Goal: Navigation & Orientation: Understand site structure

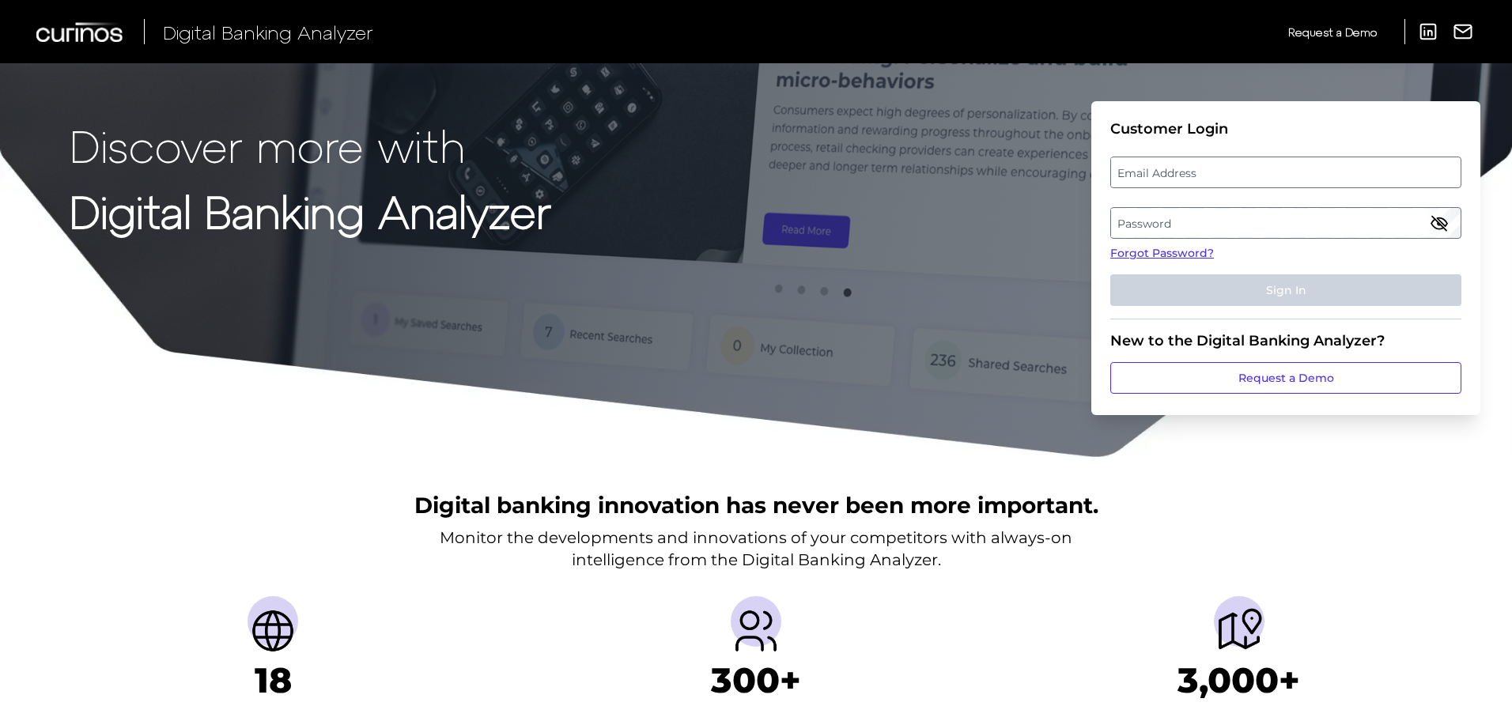
click at [1163, 174] on label "Email Address" at bounding box center [1285, 172] width 349 height 28
click at [1163, 174] on input "email" at bounding box center [1285, 173] width 351 height 32
type input "[PERSON_NAME][EMAIL_ADDRESS][DOMAIN_NAME]"
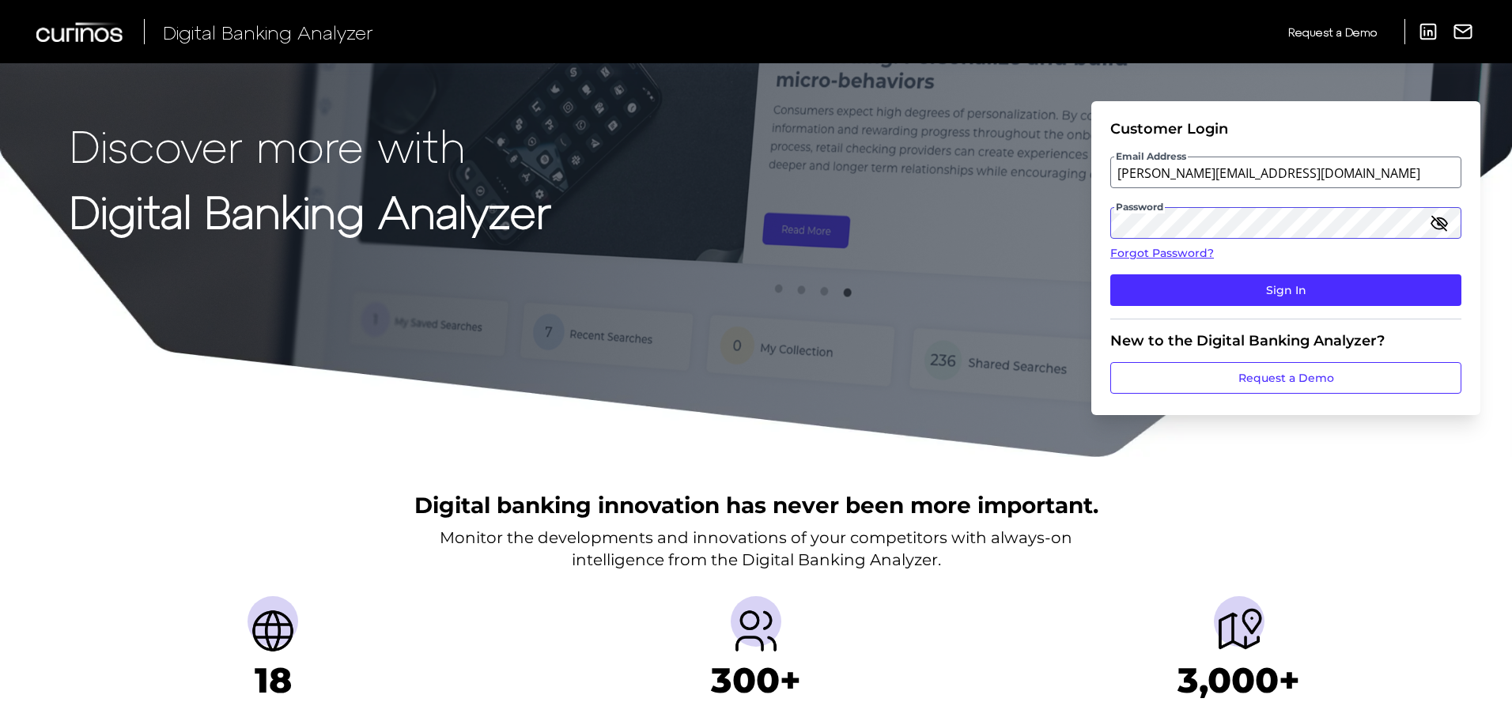
click at [1110, 274] on button "Sign In" at bounding box center [1285, 290] width 351 height 32
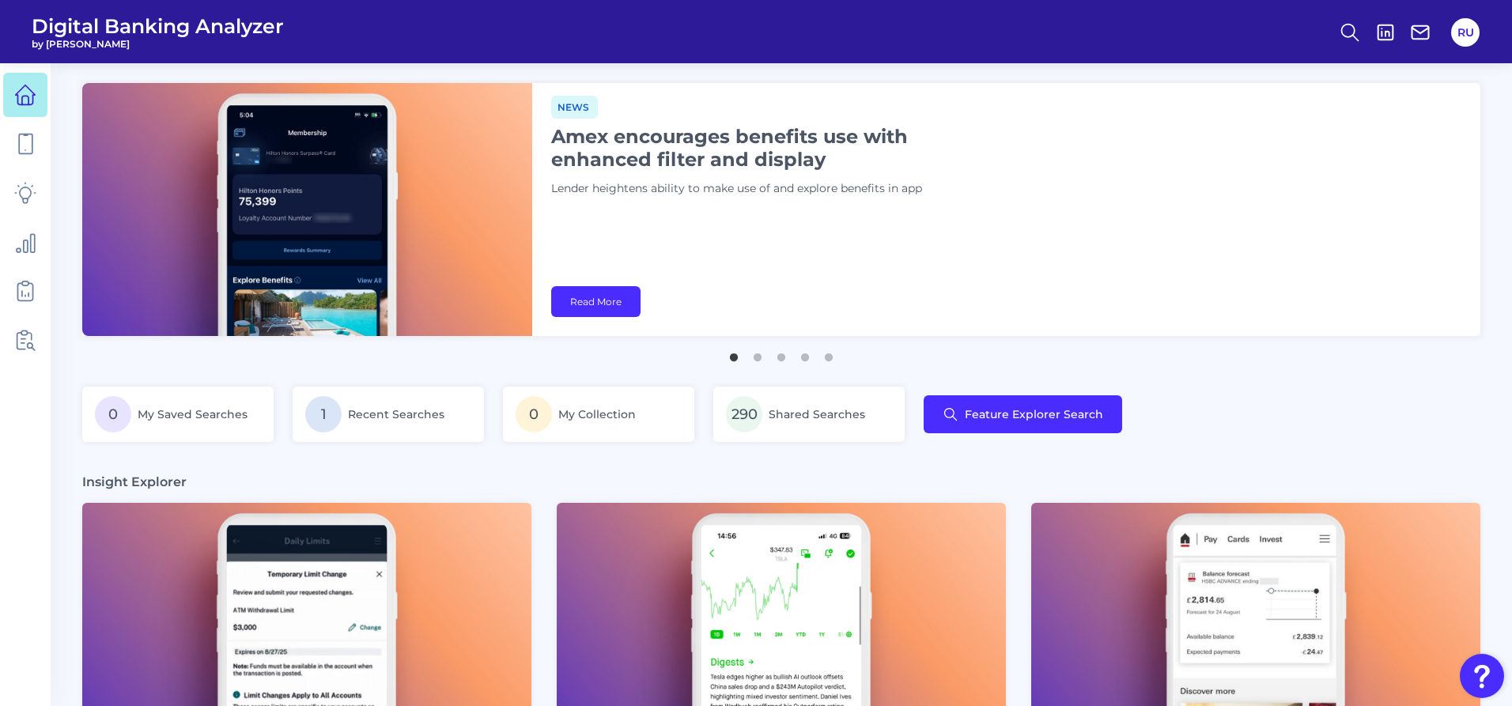
click at [989, 172] on div "News Amex encourages benefits use with enhanced filter and display Lender heigh…" at bounding box center [1006, 209] width 948 height 253
click at [1411, 114] on div "News Amex encourages benefits use with enhanced filter and display Lender heigh…" at bounding box center [1006, 209] width 948 height 253
click at [24, 143] on icon at bounding box center [25, 144] width 22 height 22
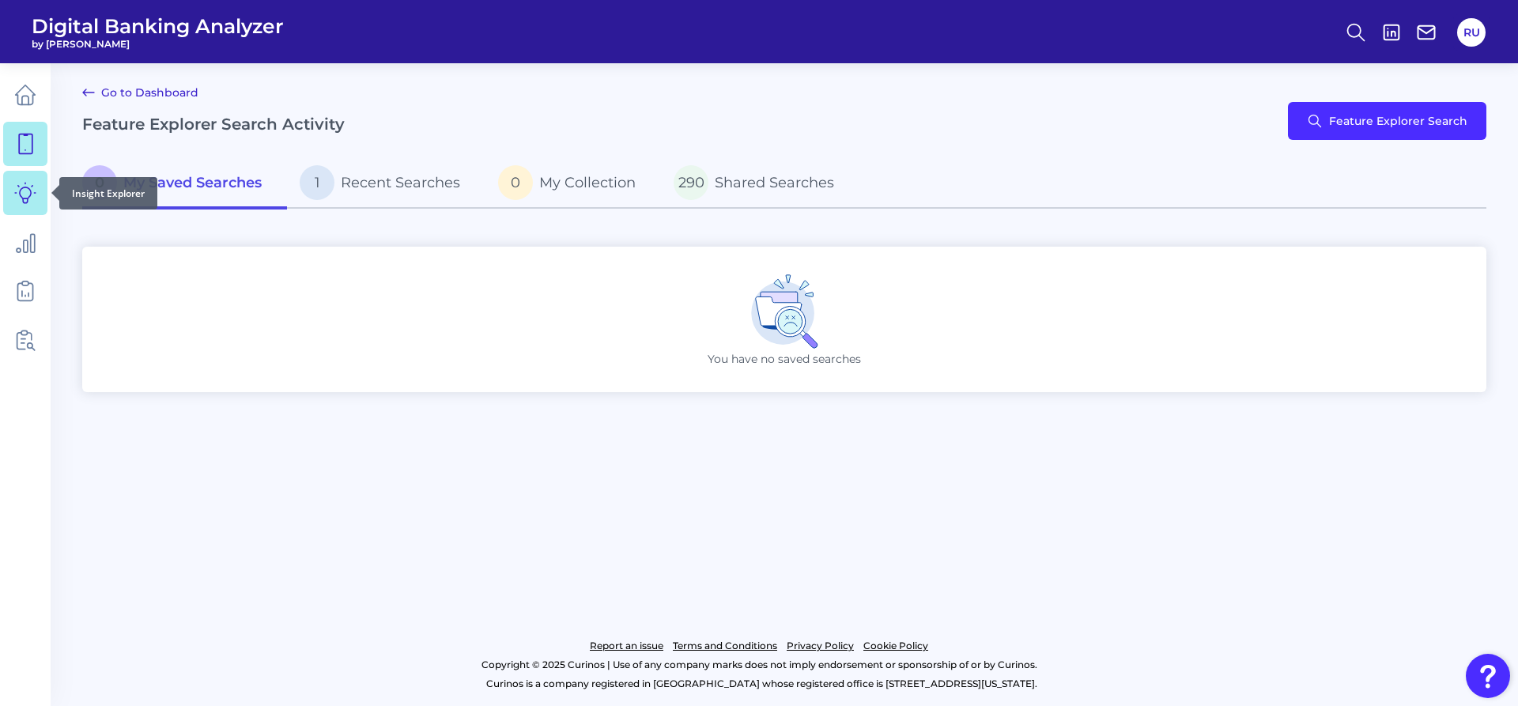
click at [21, 212] on link at bounding box center [25, 193] width 44 height 44
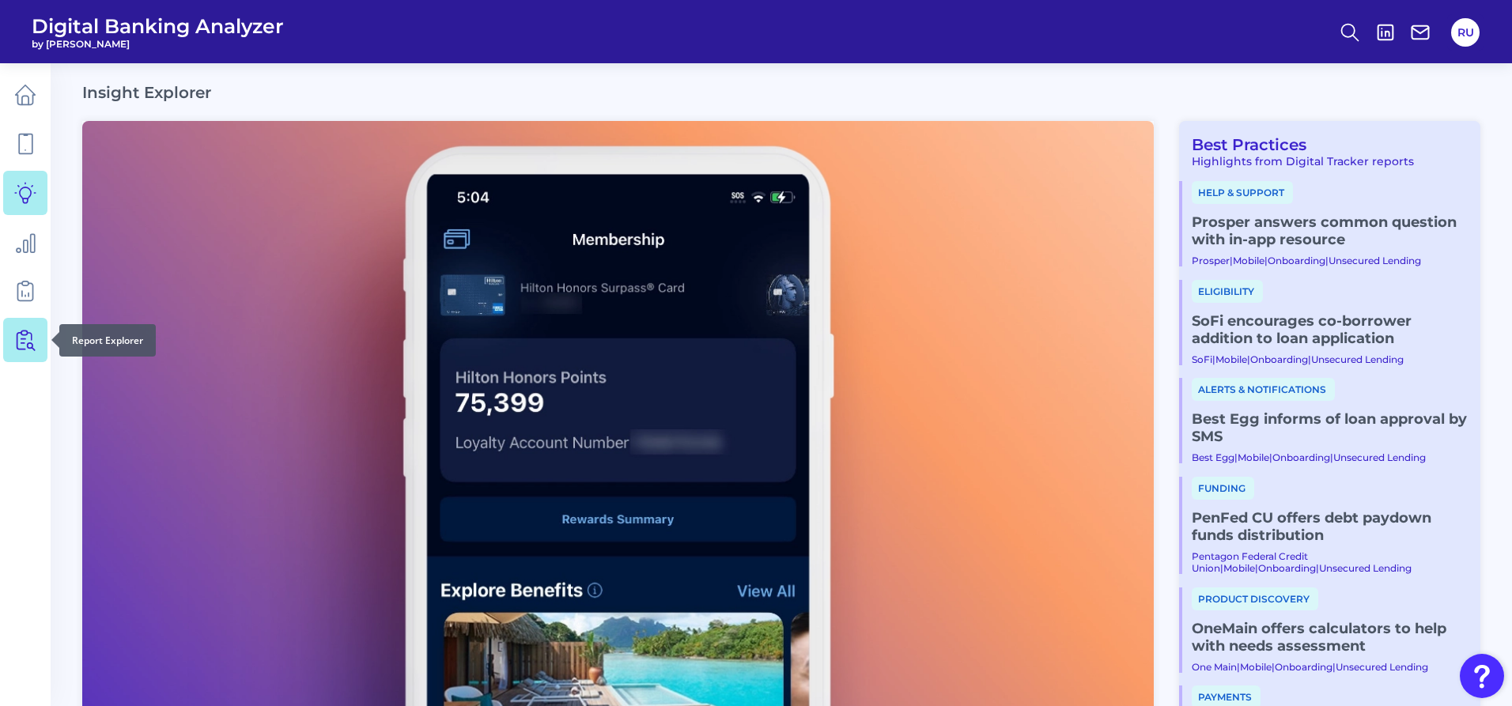
click at [18, 338] on icon at bounding box center [25, 340] width 22 height 22
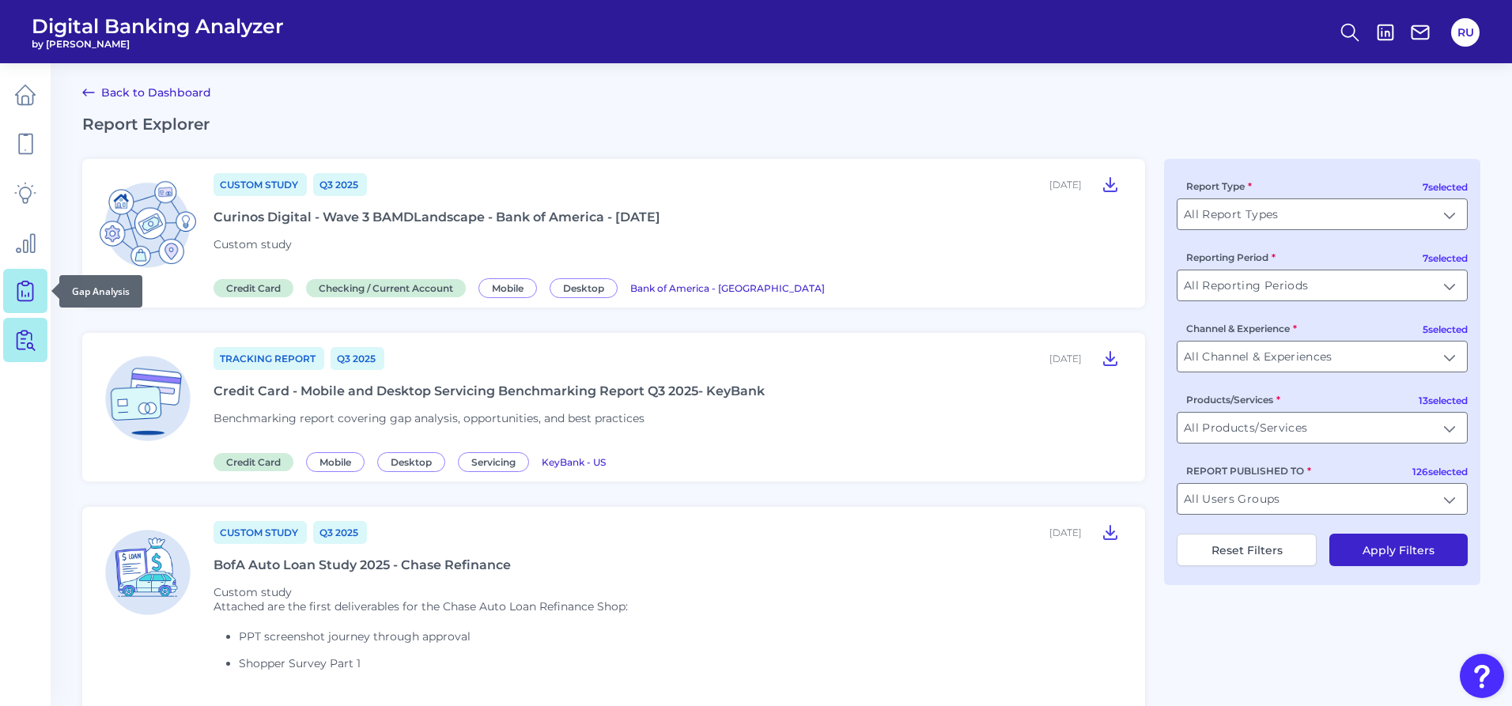
click at [21, 297] on icon at bounding box center [25, 291] width 22 height 22
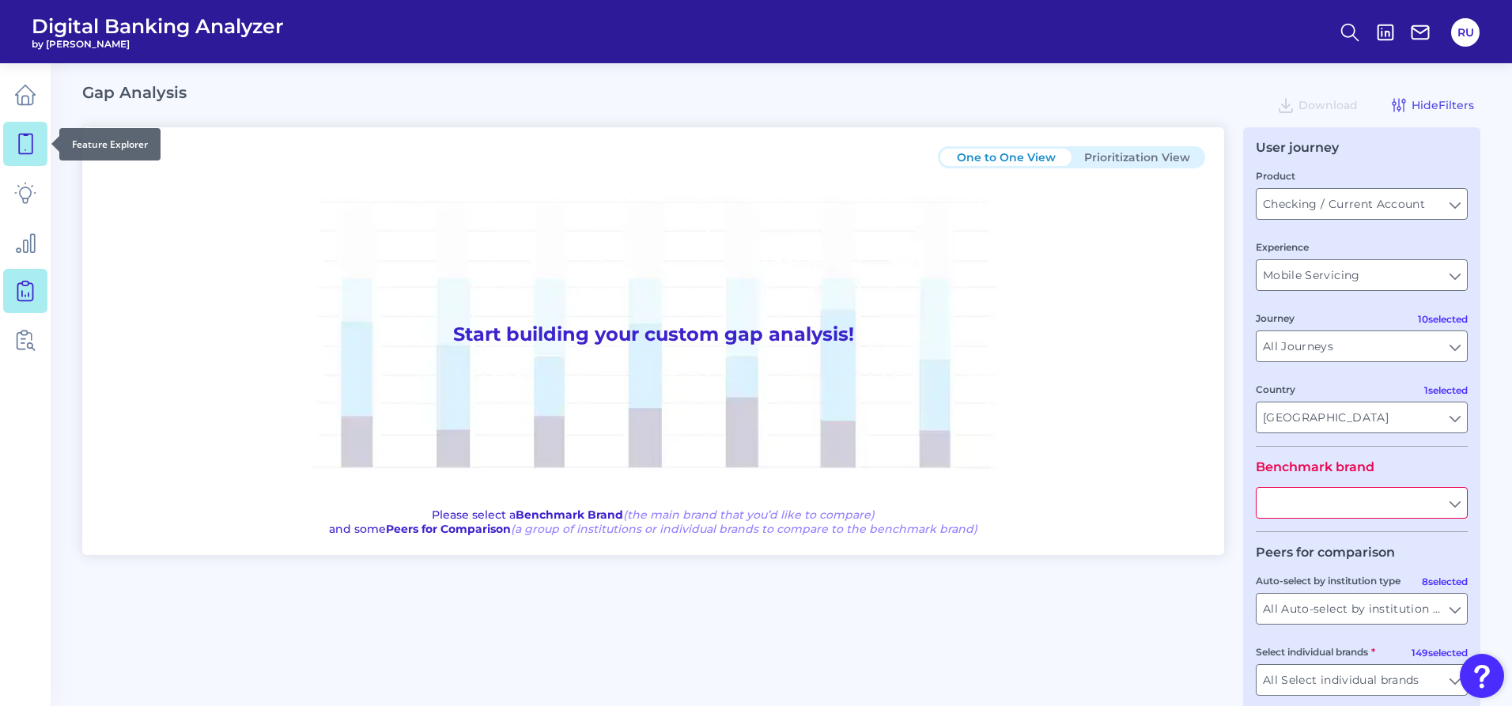
click at [20, 131] on link at bounding box center [25, 144] width 44 height 44
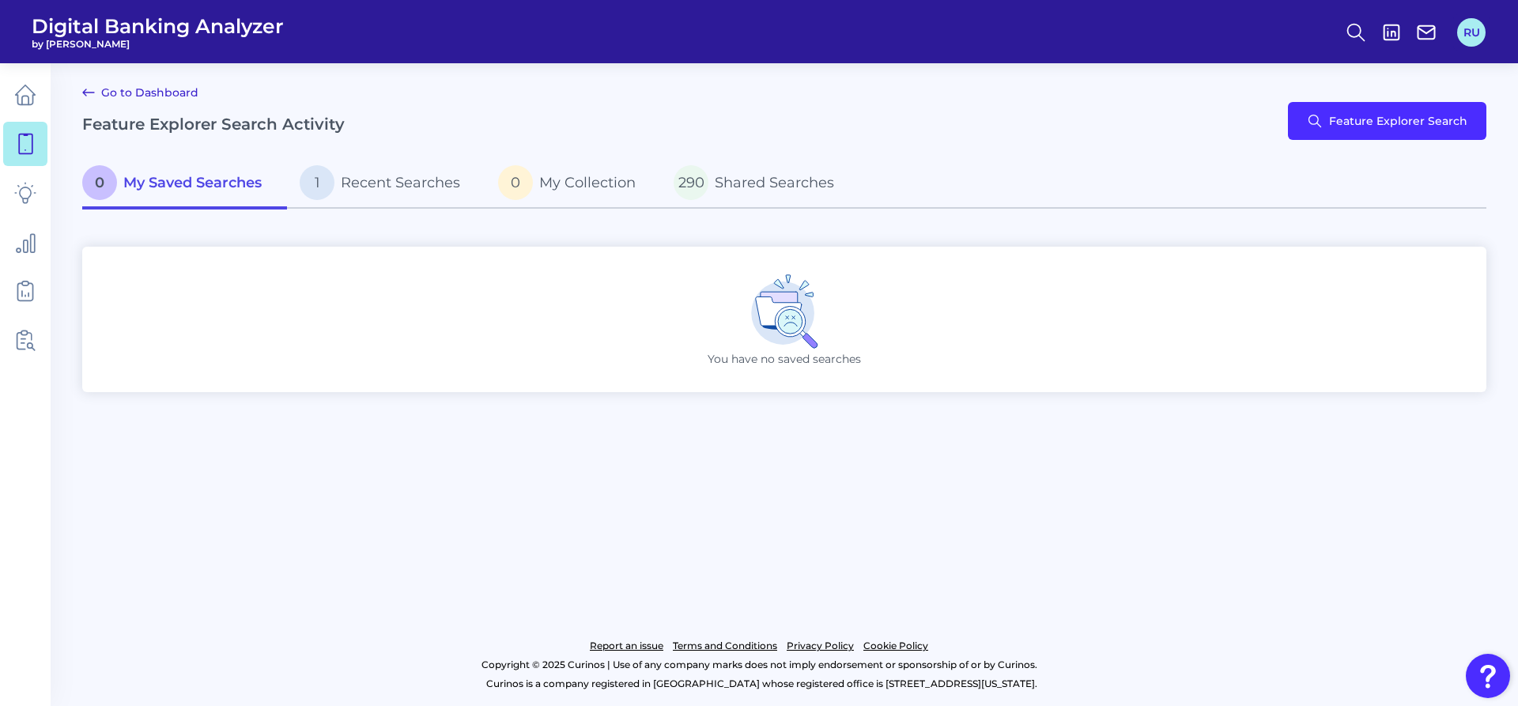
click at [1466, 25] on button "RU" at bounding box center [1472, 32] width 28 height 28
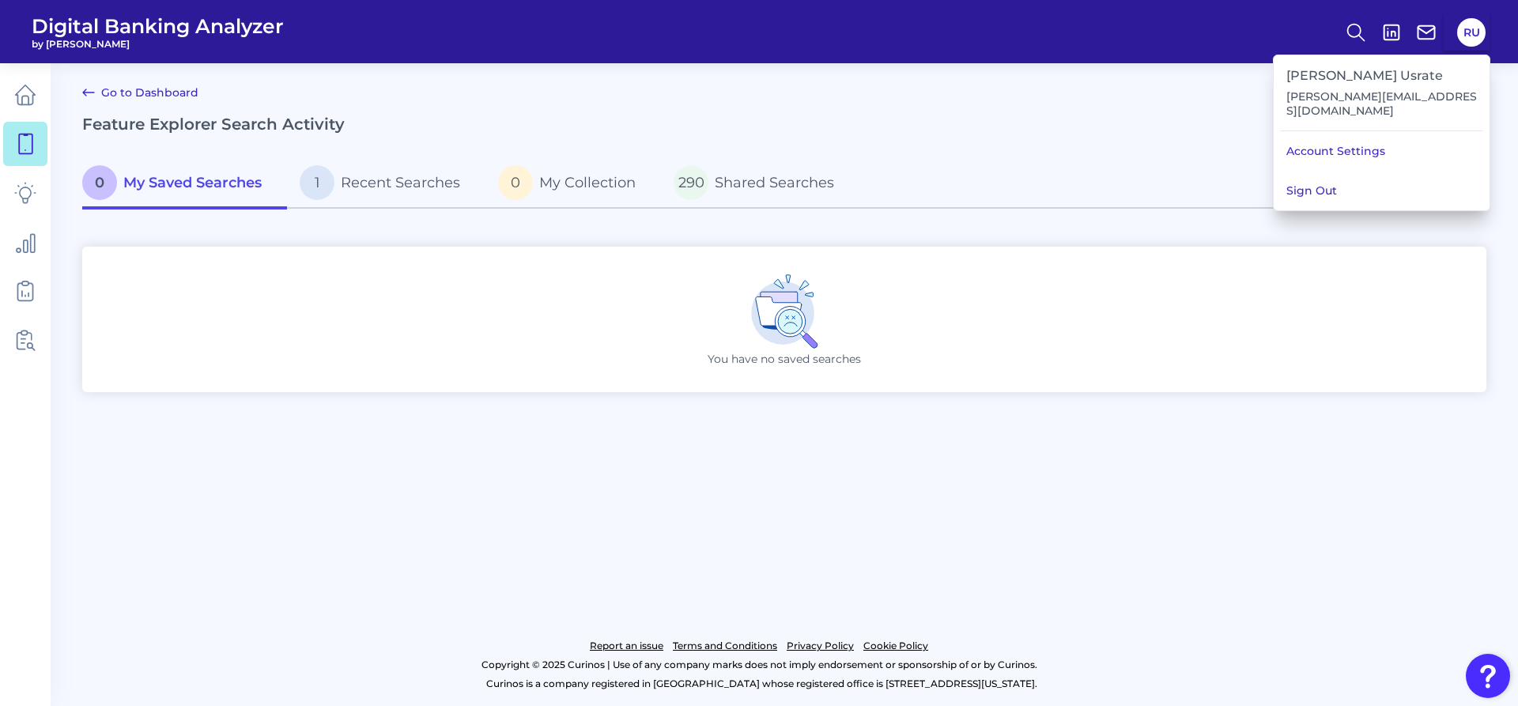
click at [406, 17] on header "Digital Banking Analyzer by Curinos RU" at bounding box center [759, 31] width 1518 height 63
